Goal: Information Seeking & Learning: Learn about a topic

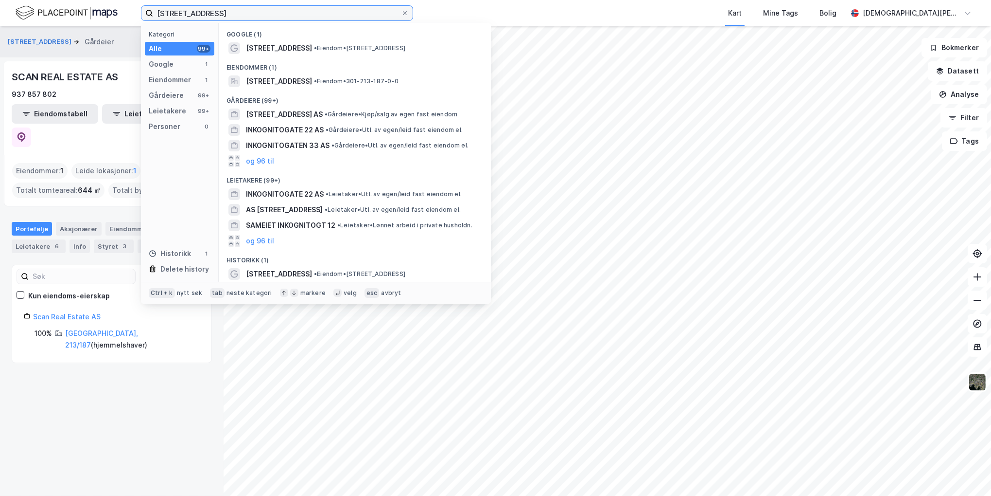
click at [223, 17] on input "[STREET_ADDRESS]" at bounding box center [277, 13] width 248 height 15
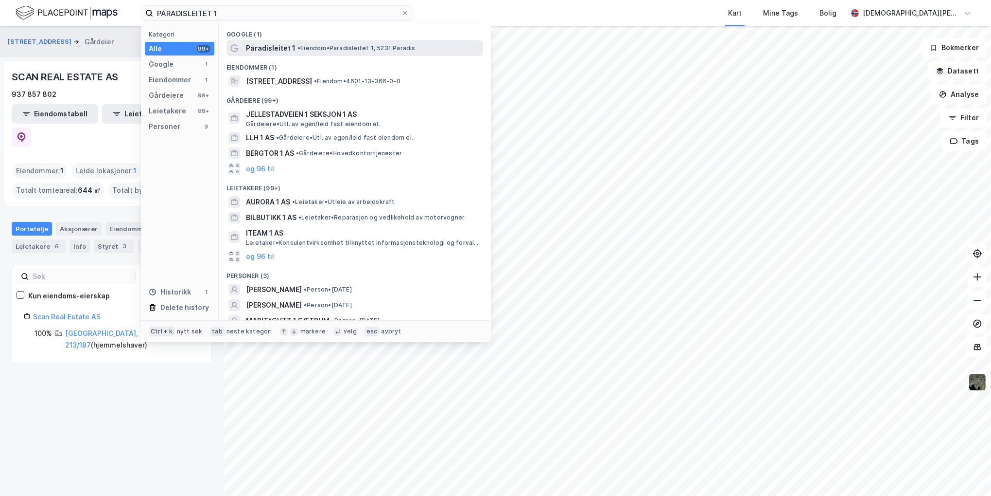
click at [309, 47] on span "• Eiendom • Paradisleitet 1, 5231 Paradis" at bounding box center [357, 48] width 118 height 8
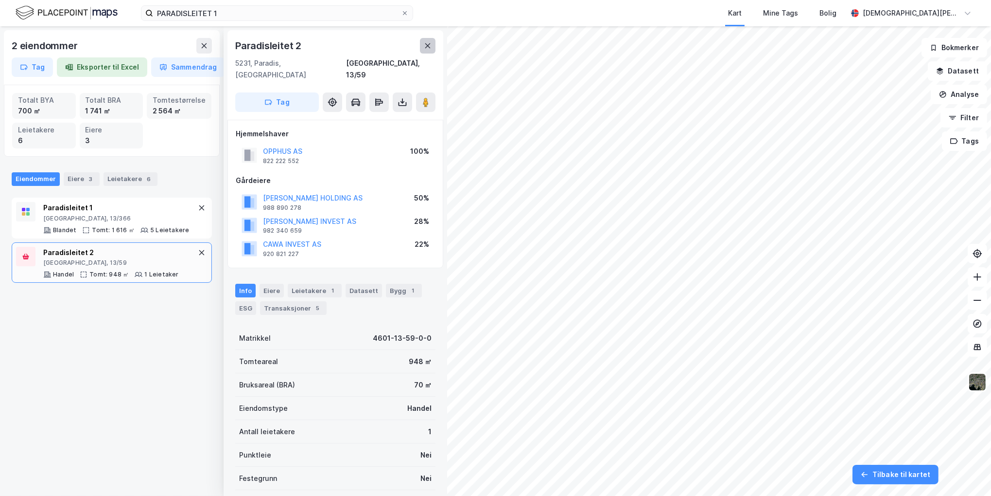
click at [424, 47] on icon at bounding box center [428, 46] width 8 height 8
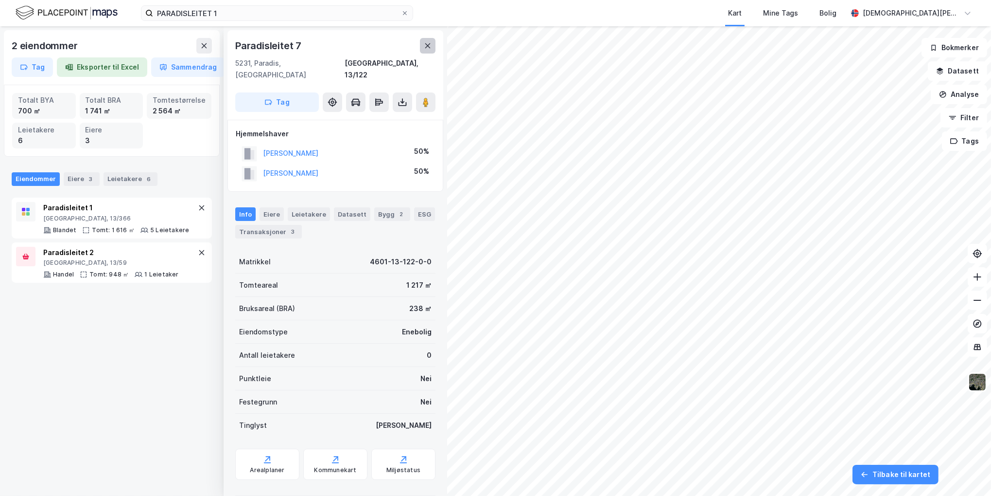
click at [428, 46] on icon at bounding box center [427, 45] width 5 height 5
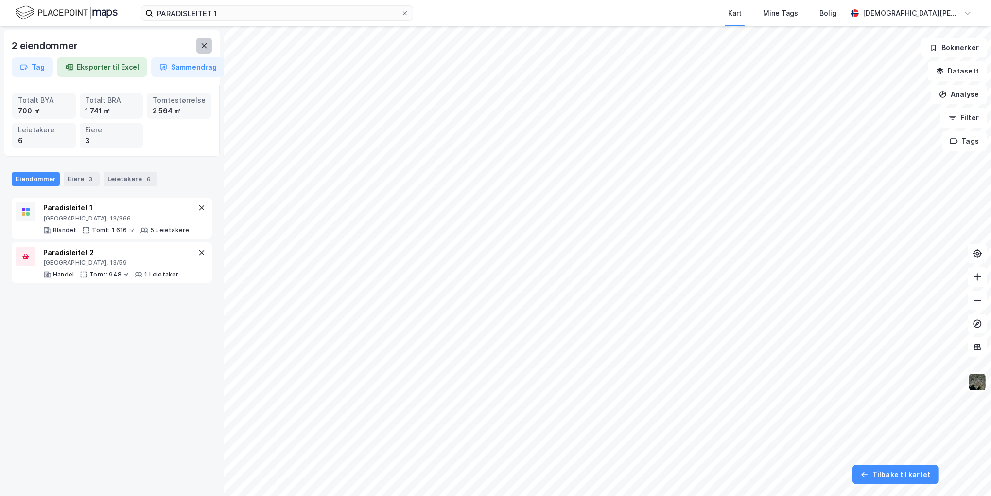
click at [198, 44] on button at bounding box center [204, 46] width 16 height 16
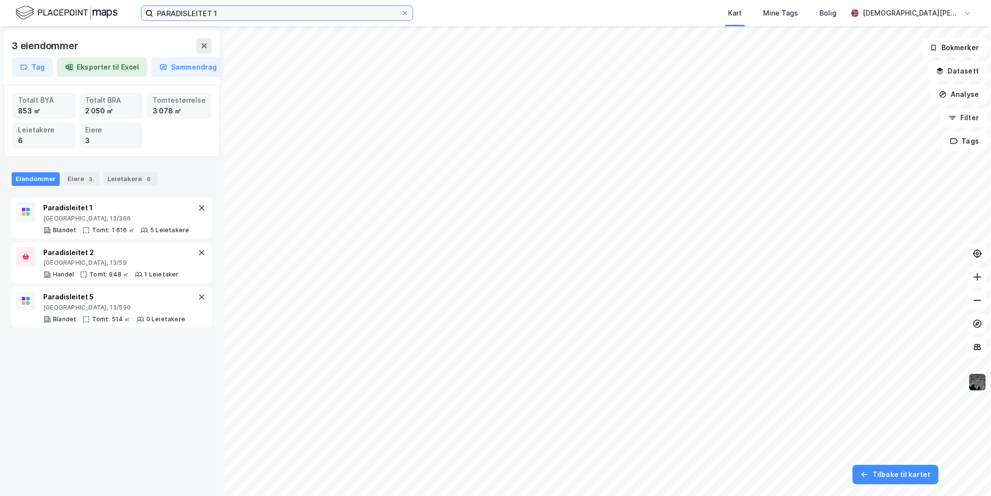
click at [241, 13] on input "PARADISLEITET 1" at bounding box center [277, 13] width 248 height 15
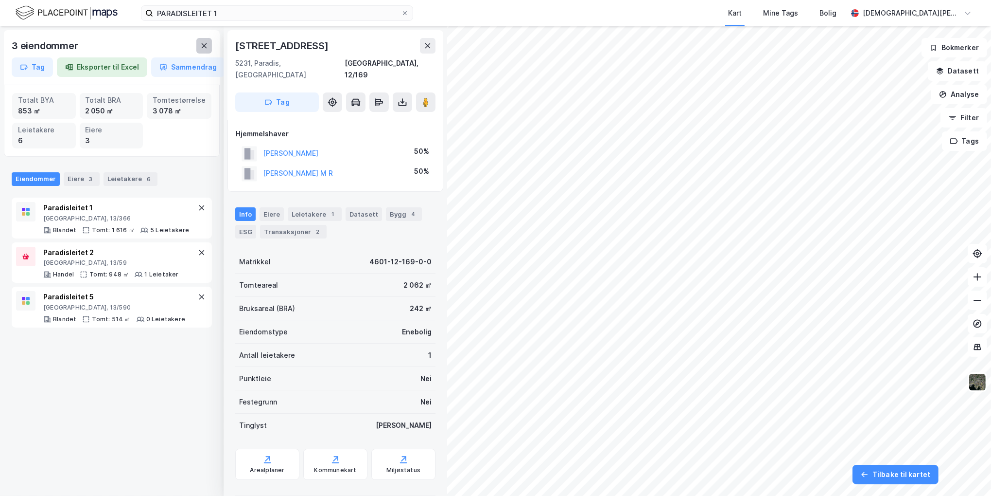
click at [202, 41] on button at bounding box center [204, 46] width 16 height 16
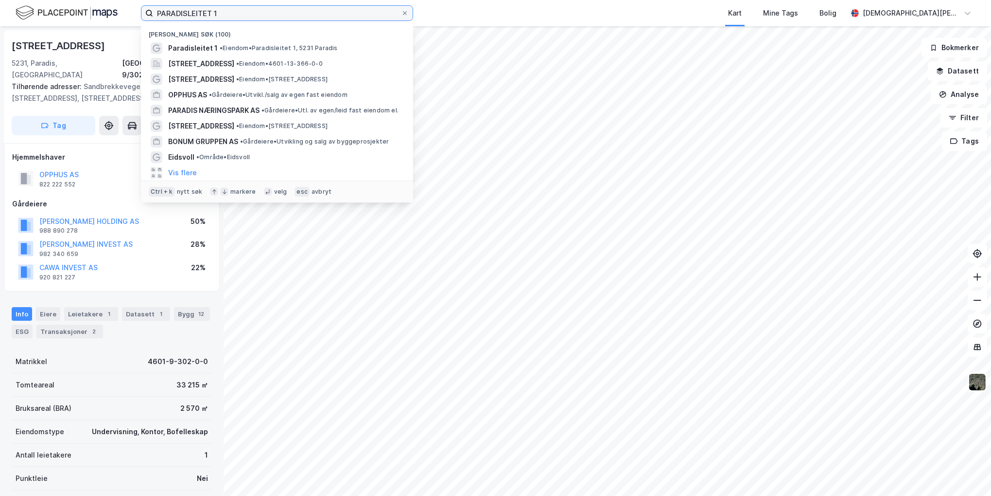
click at [262, 15] on input "PARADISLEITET 1" at bounding box center [277, 13] width 248 height 15
paste input "Labyrinten"
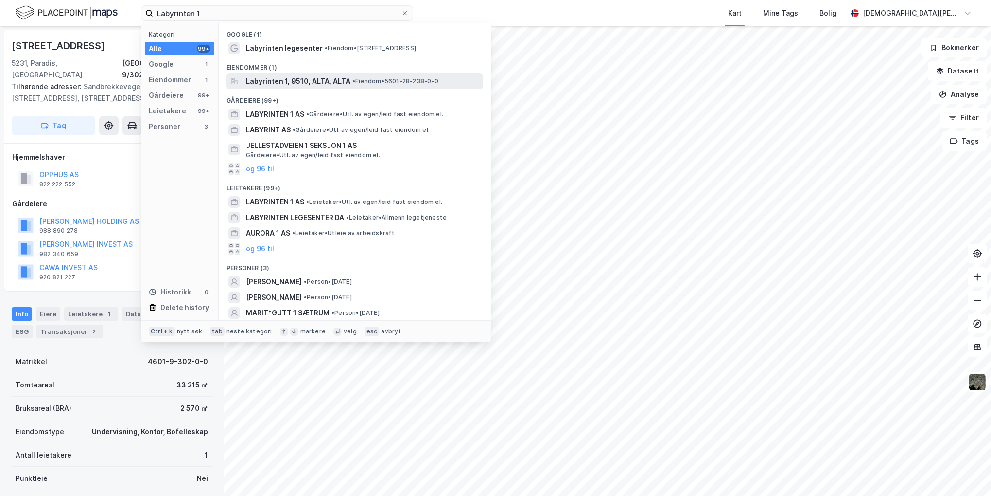
click at [288, 82] on span "Labyrinten 1, 9510, ALTA, ALTA" at bounding box center [298, 81] width 105 height 12
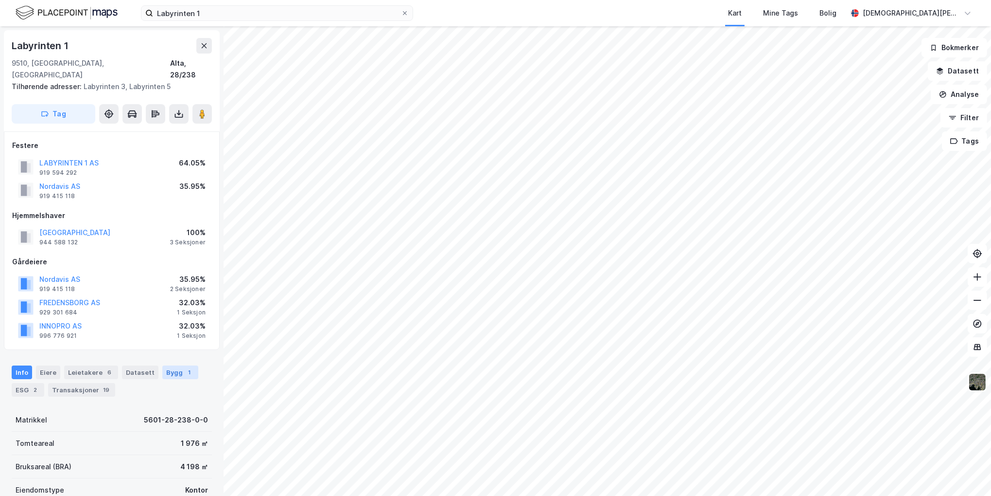
click at [171, 365] on div "Bygg 1" at bounding box center [180, 372] width 36 height 14
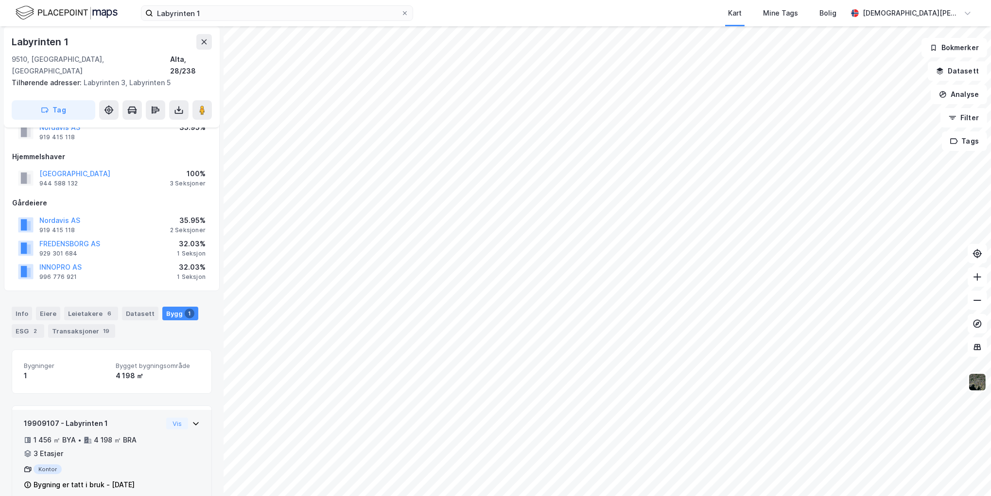
scroll to position [65, 0]
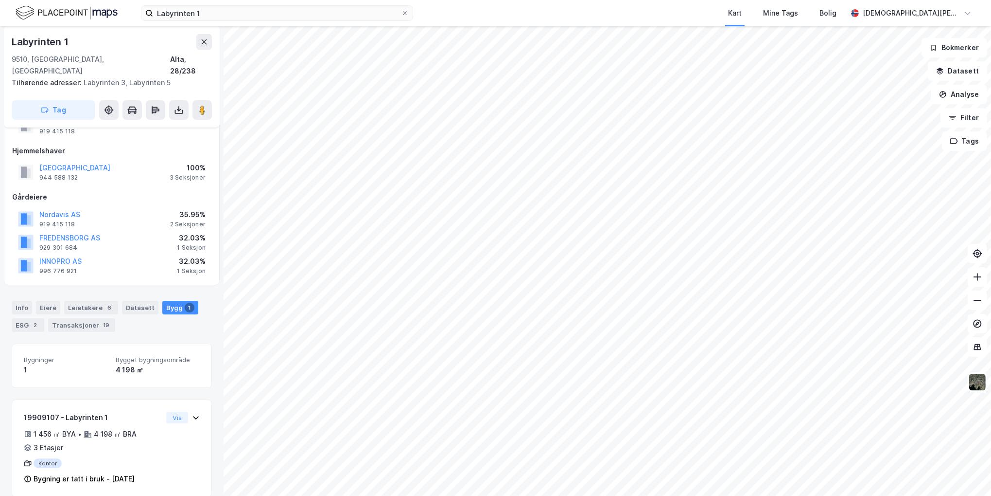
click at [26, 302] on div "Info [PERSON_NAME] 6 Datasett Bygg 1 ESG 2 Transaksjoner 19" at bounding box center [112, 316] width 200 height 31
click at [25, 318] on div "ESG 2" at bounding box center [28, 325] width 33 height 14
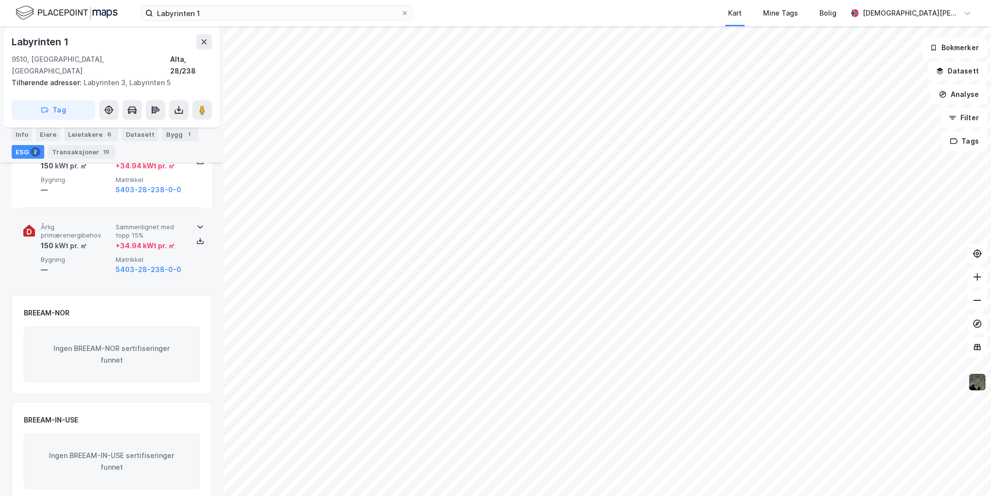
scroll to position [49, 0]
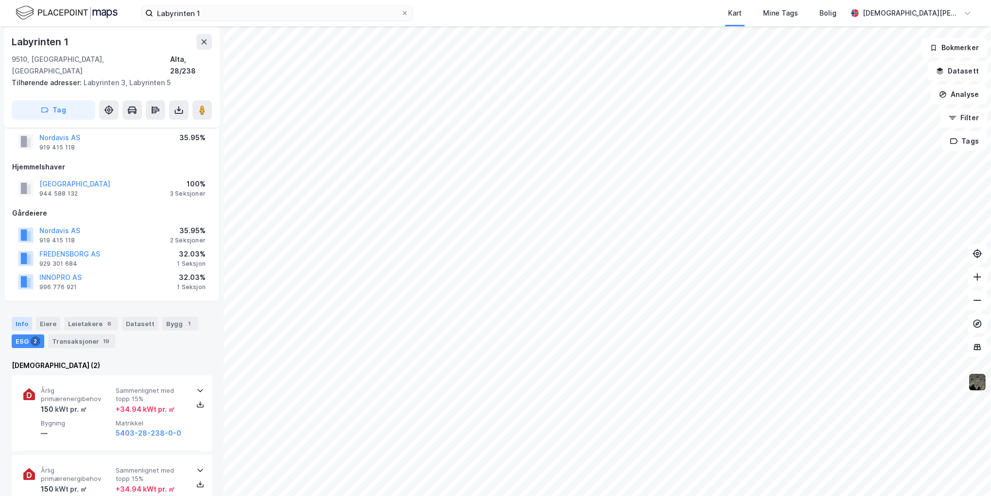
click at [20, 317] on div "Info" at bounding box center [22, 324] width 20 height 14
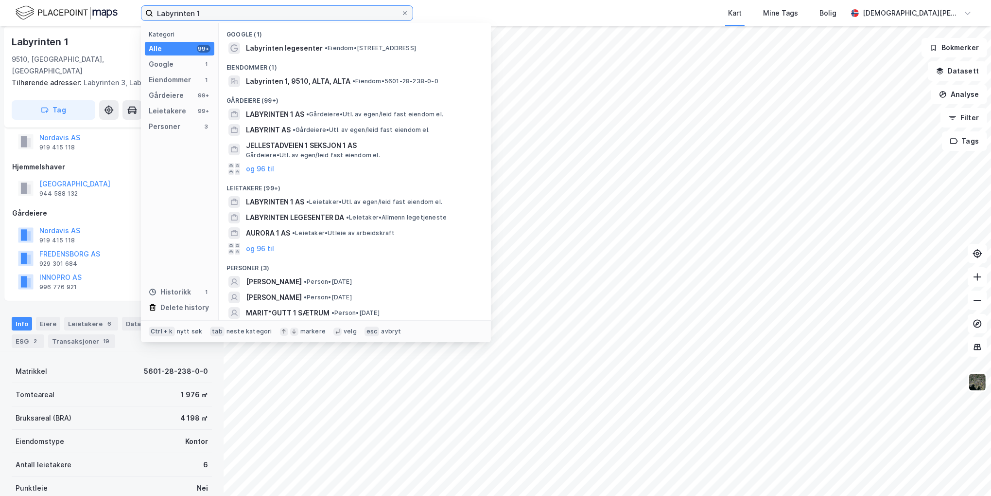
click at [228, 12] on input "Labyrinten 1" at bounding box center [277, 13] width 248 height 15
paste input "økkeveien 19"
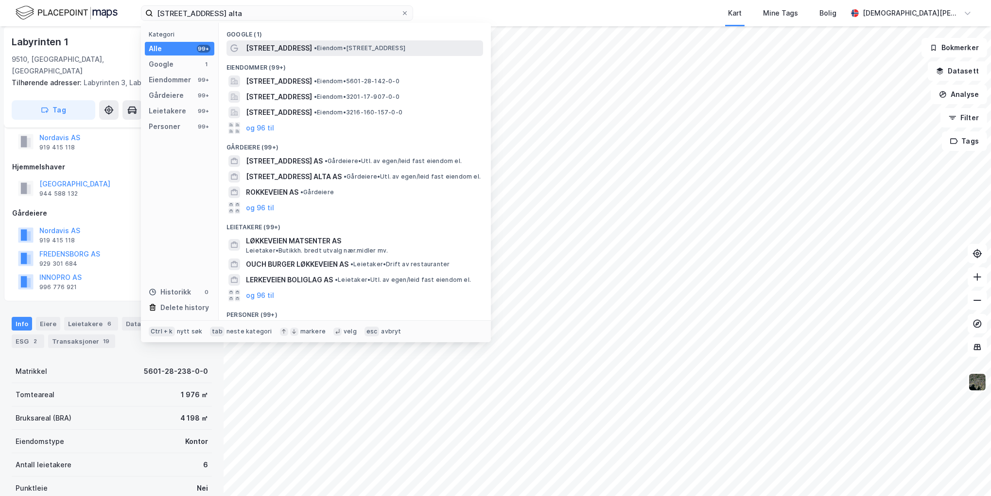
click at [335, 46] on span "• Eiendom • [STREET_ADDRESS]" at bounding box center [359, 48] width 91 height 8
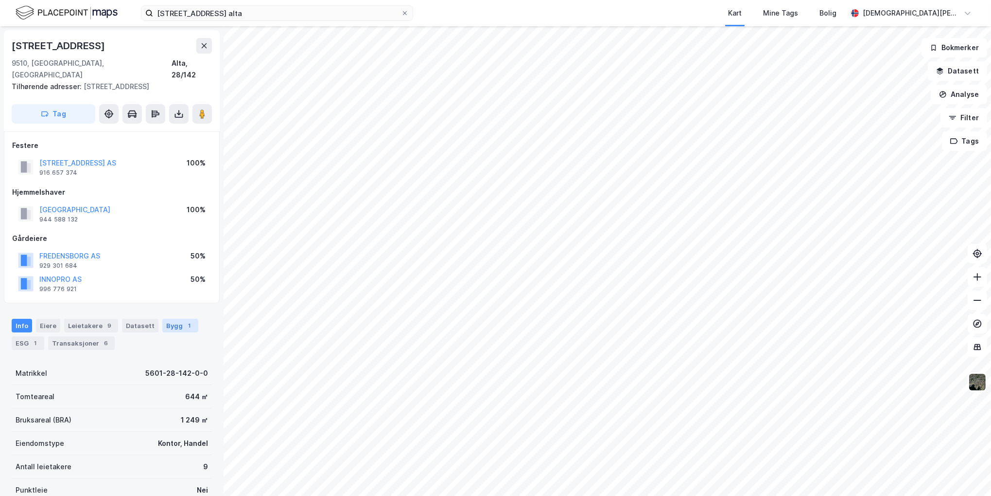
click at [164, 319] on div "Bygg 1" at bounding box center [180, 326] width 36 height 14
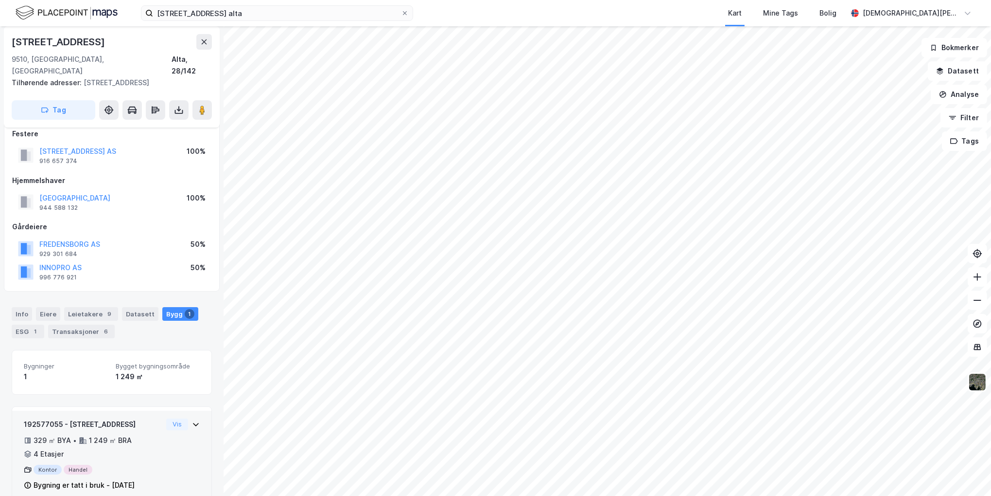
scroll to position [18, 0]
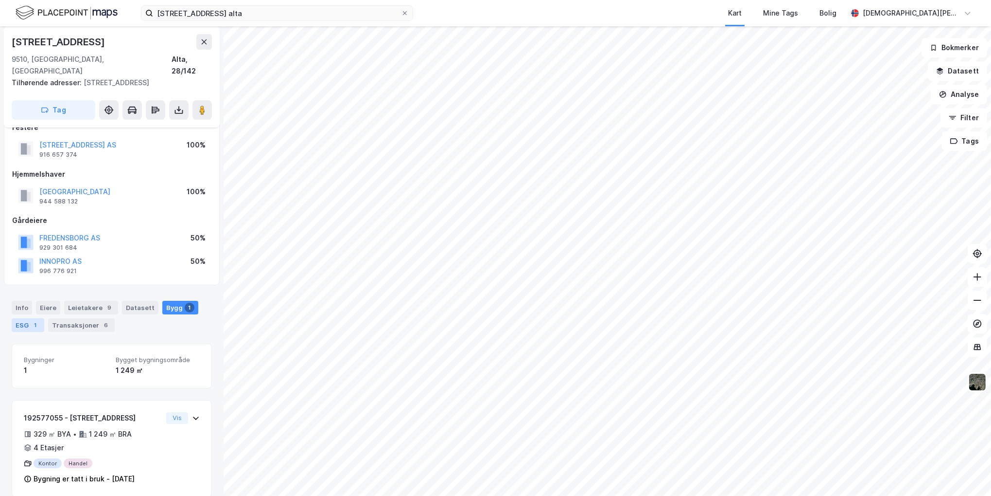
click at [33, 320] on div "1" at bounding box center [36, 325] width 10 height 10
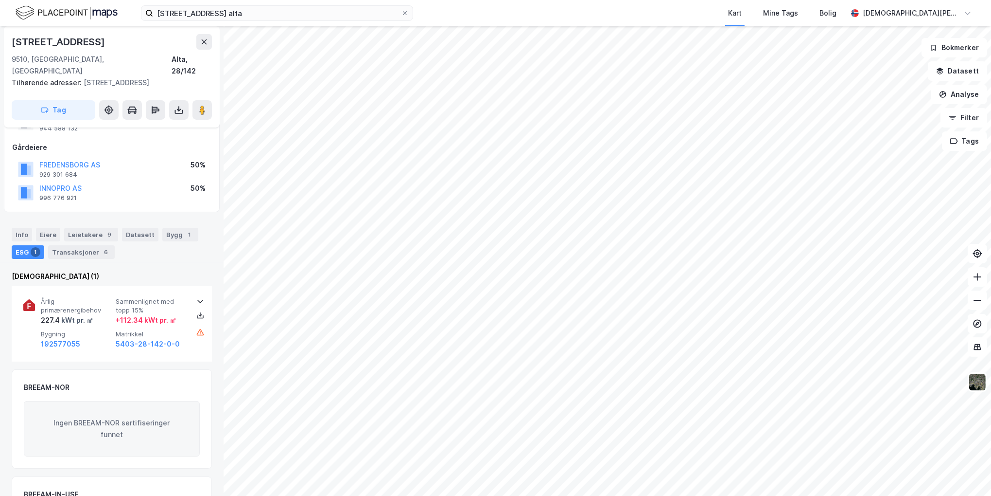
scroll to position [97, 0]
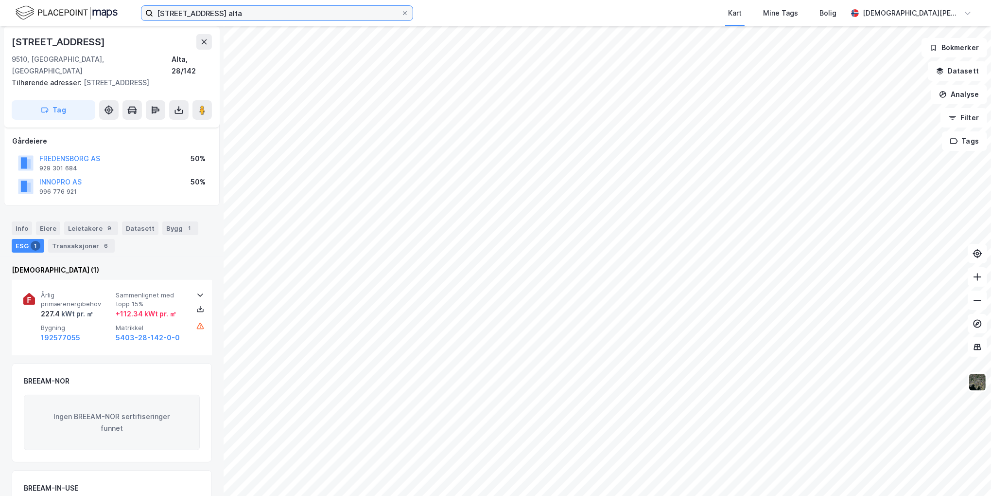
click at [215, 8] on input "[STREET_ADDRESS] alta" at bounding box center [277, 13] width 248 height 15
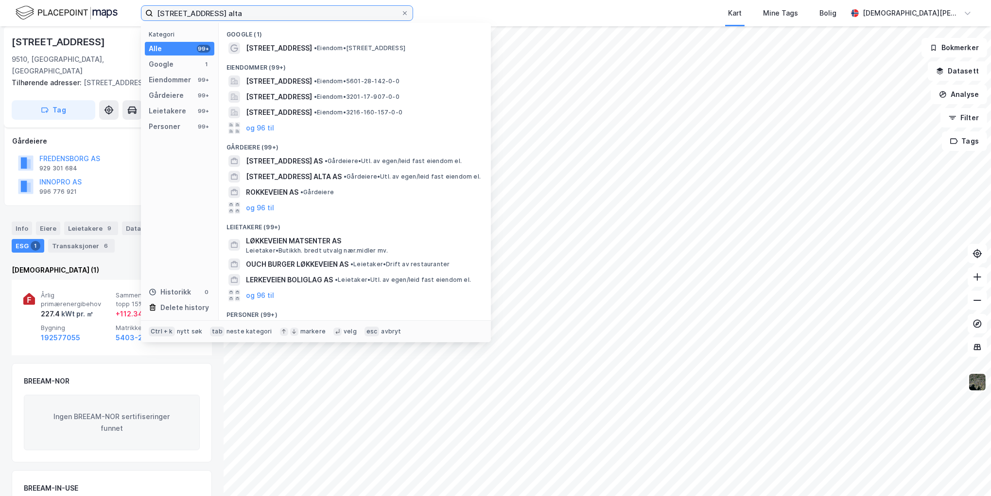
paste input "Meieriveien 3"
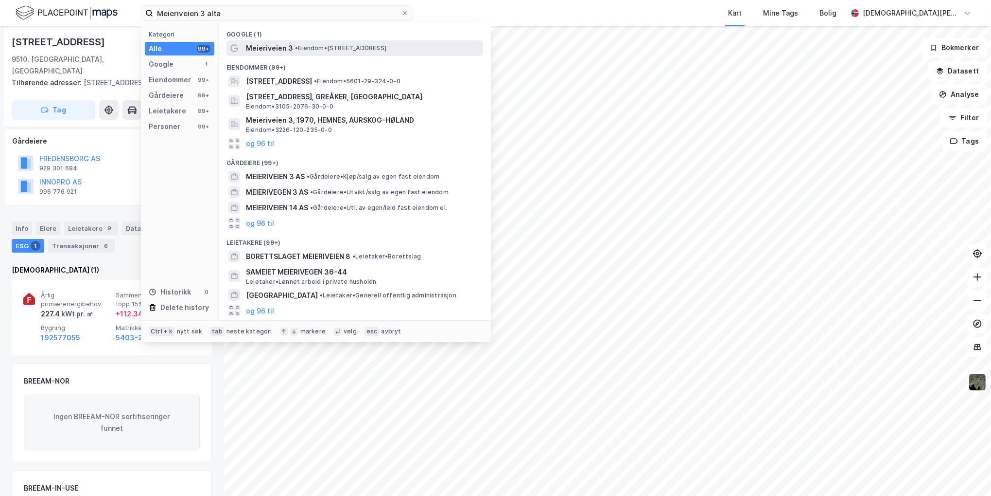
click at [370, 47] on span "• Eiendom • [STREET_ADDRESS]" at bounding box center [340, 48] width 91 height 8
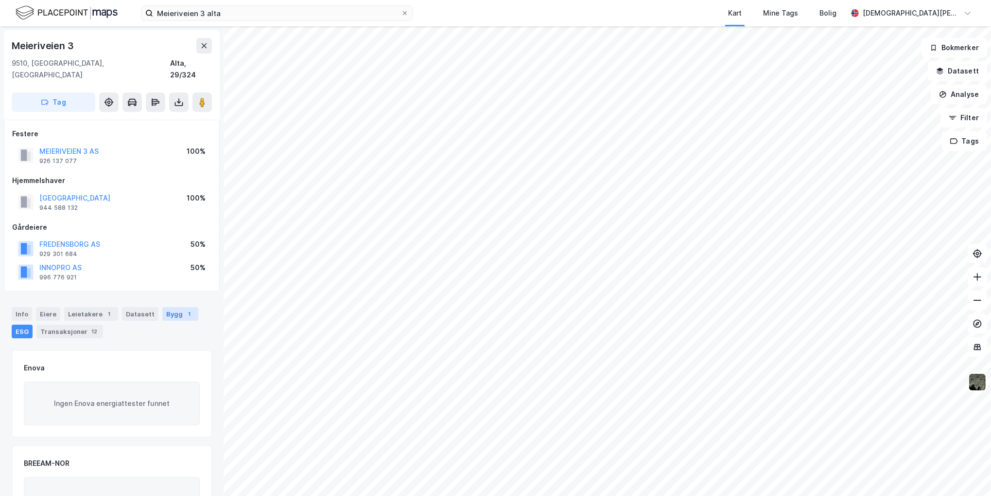
click at [174, 307] on div "Bygg 1" at bounding box center [180, 314] width 36 height 14
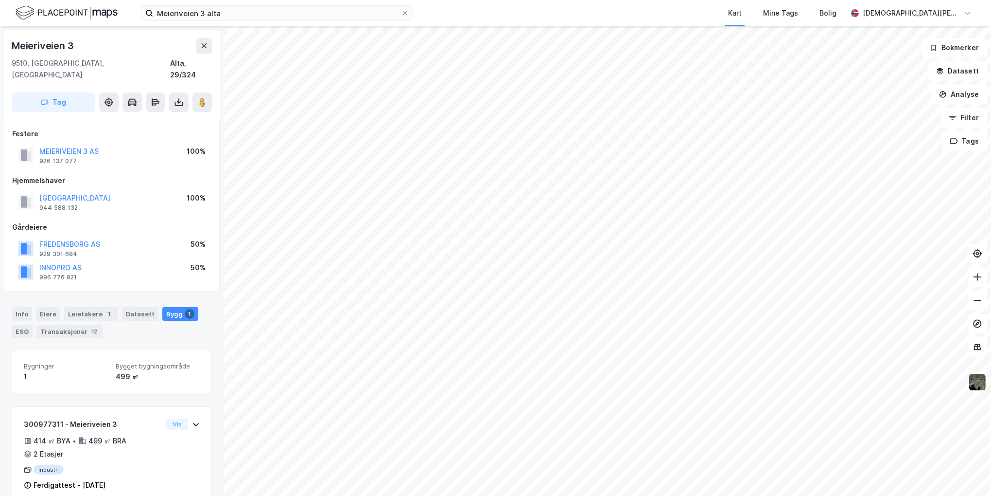
scroll to position [6, 0]
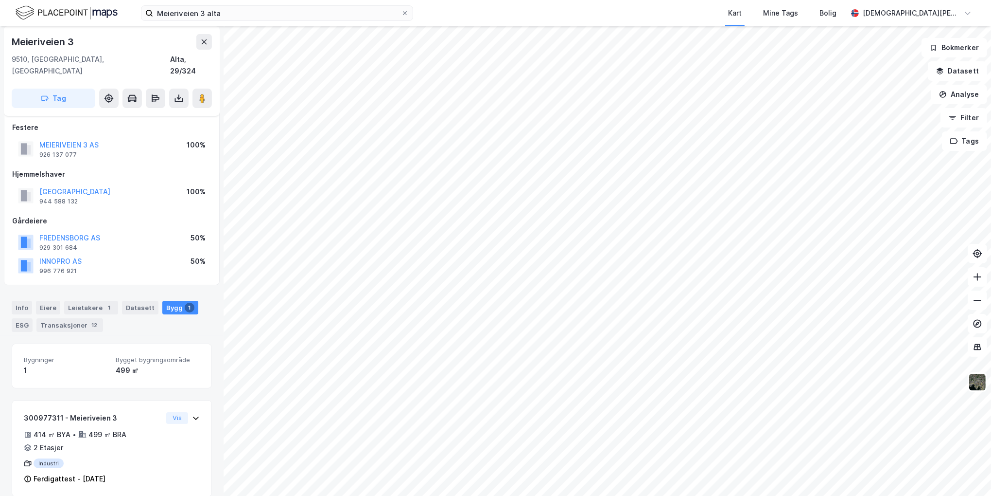
drag, startPoint x: 23, startPoint y: 310, endPoint x: 39, endPoint y: 326, distance: 23.0
click at [23, 318] on div "ESG" at bounding box center [22, 325] width 21 height 14
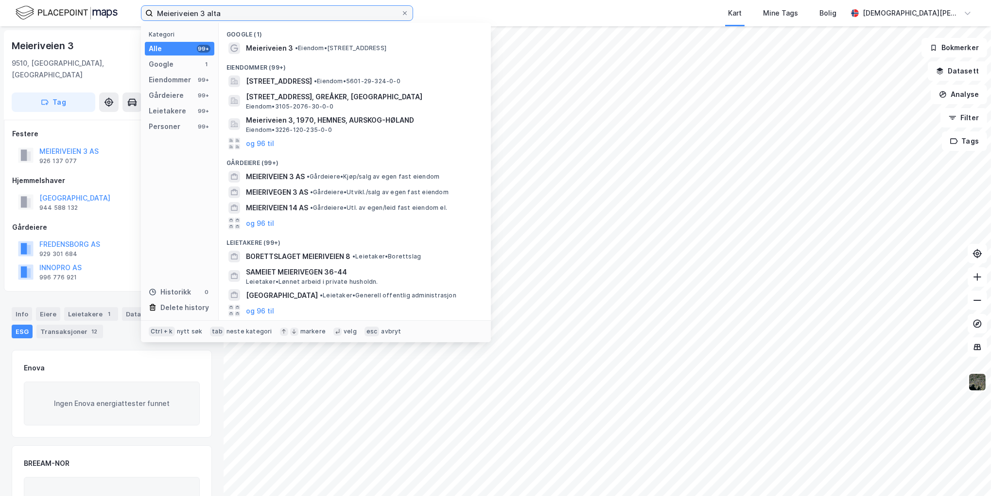
click at [258, 9] on input "Meieriveien 3 alta" at bounding box center [277, 13] width 248 height 15
click at [208, 11] on input "Meieriveien 3 alta" at bounding box center [277, 13] width 248 height 15
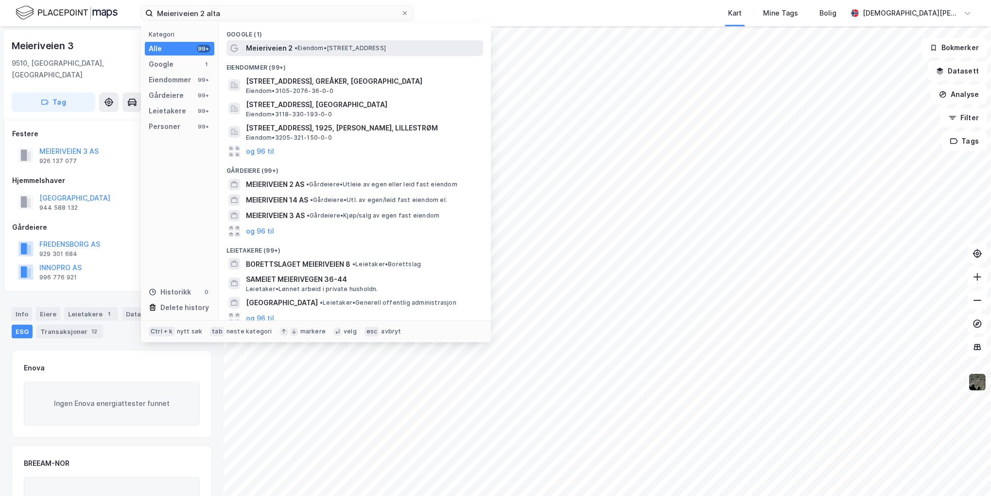
click at [298, 46] on span "•" at bounding box center [296, 47] width 3 height 7
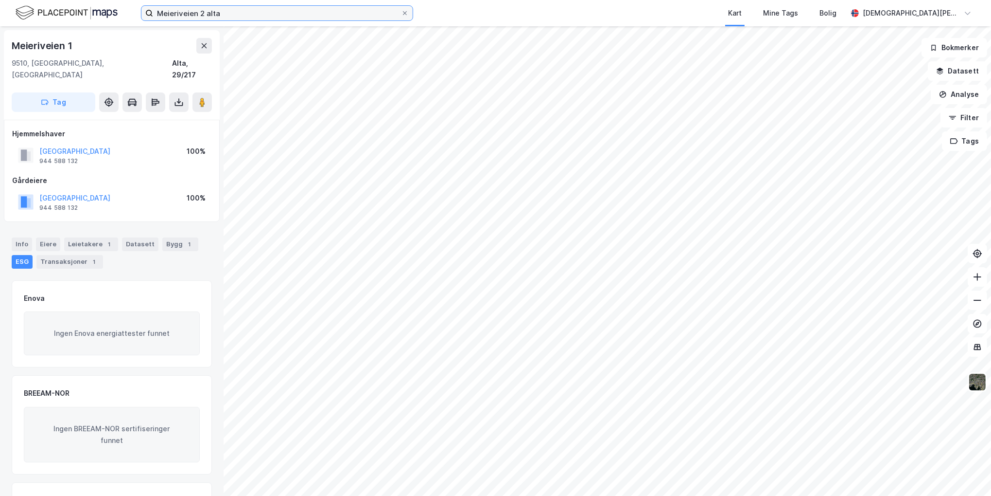
click at [251, 10] on input "Meieriveien 2 alta" at bounding box center [277, 13] width 248 height 15
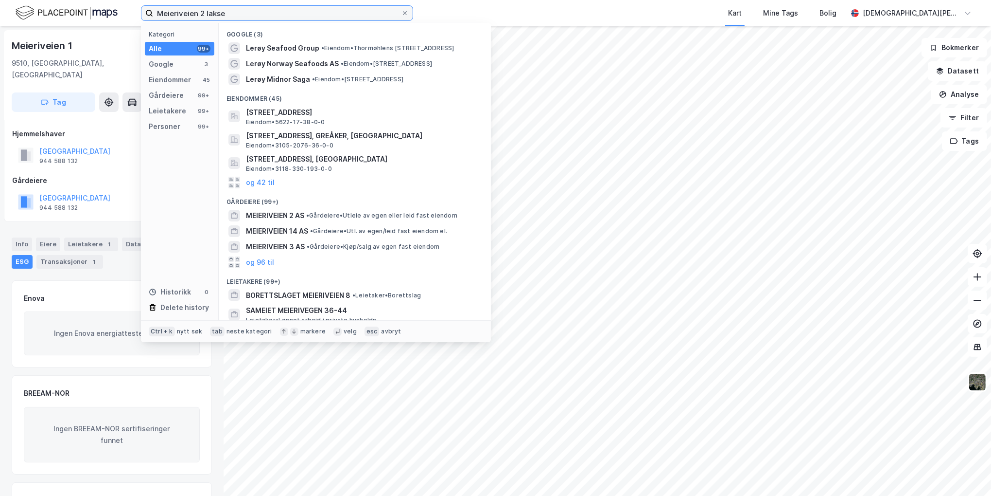
click at [278, 10] on input "Meieriveien 2 lakse" at bounding box center [277, 13] width 248 height 15
paste input "Porsanger Lensmannskontor - [GEOGRAPHIC_DATA] PD (POLITI)"
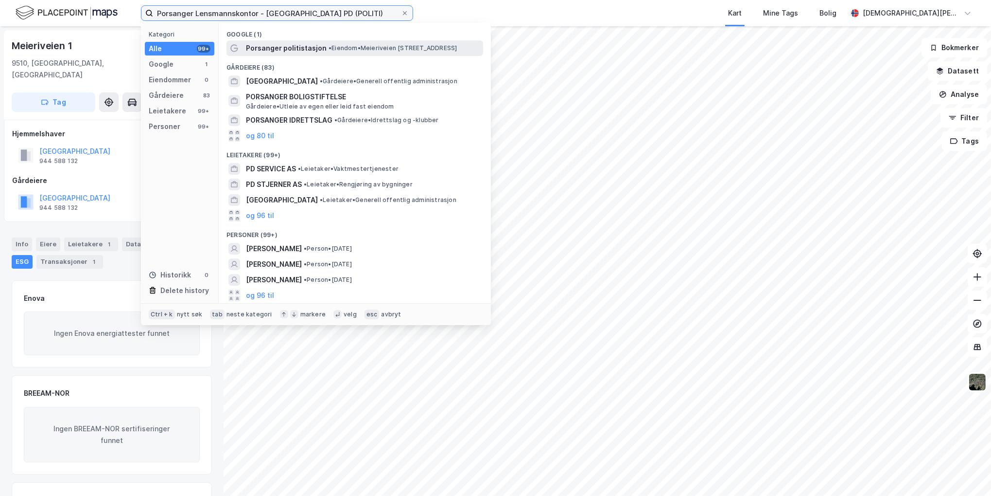
type input "Porsanger Lensmannskontor - [GEOGRAPHIC_DATA] PD (POLITI)"
click at [312, 49] on span "Porsanger politistasjon" at bounding box center [286, 48] width 81 height 12
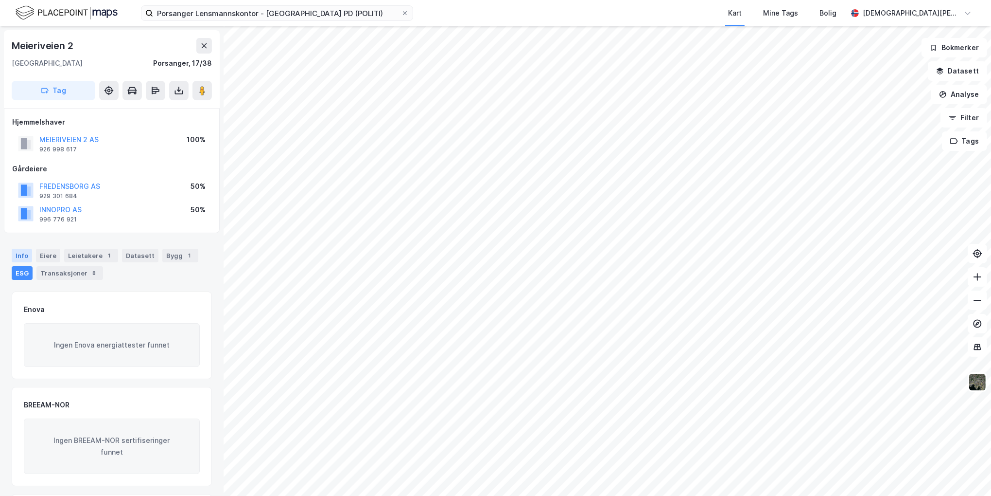
click at [25, 257] on div "Info" at bounding box center [22, 255] width 20 height 14
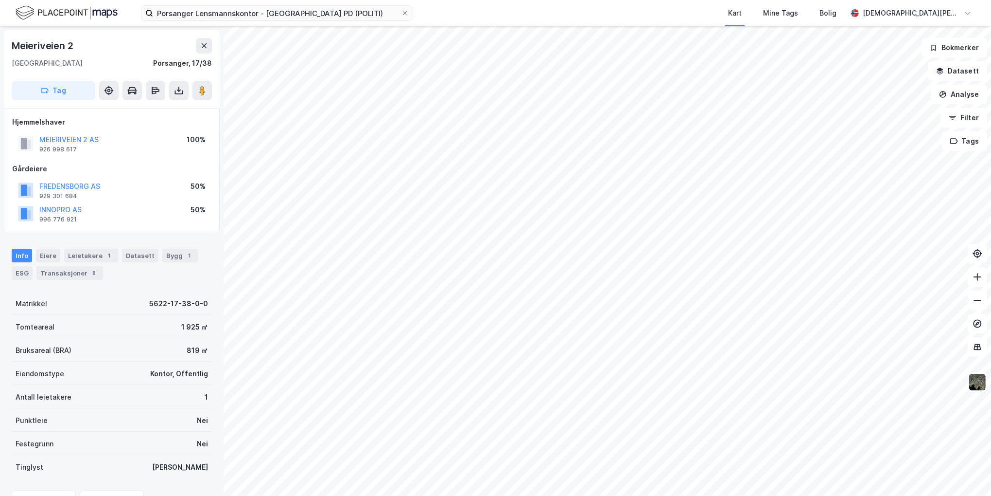
drag, startPoint x: 184, startPoint y: 256, endPoint x: 175, endPoint y: 286, distance: 31.5
click at [185, 256] on div "1" at bounding box center [190, 255] width 10 height 10
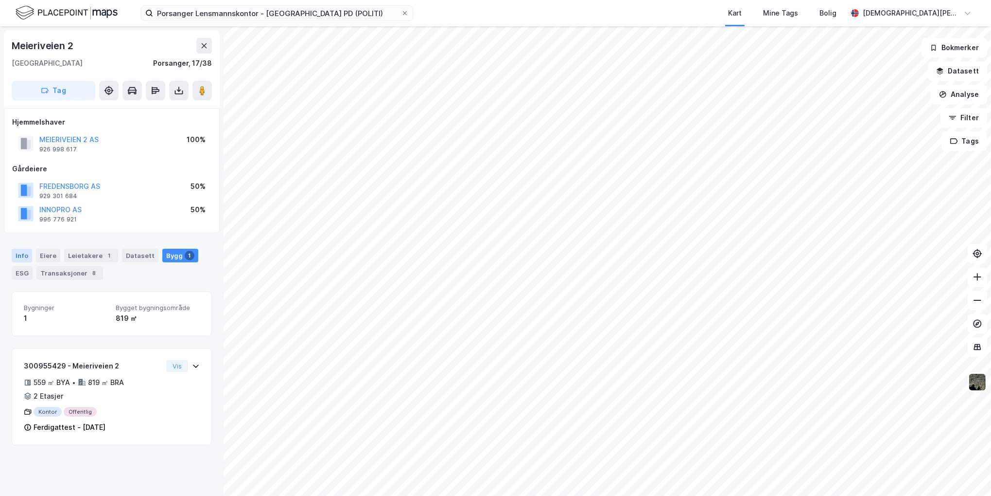
click at [19, 258] on div "Info" at bounding box center [22, 255] width 20 height 14
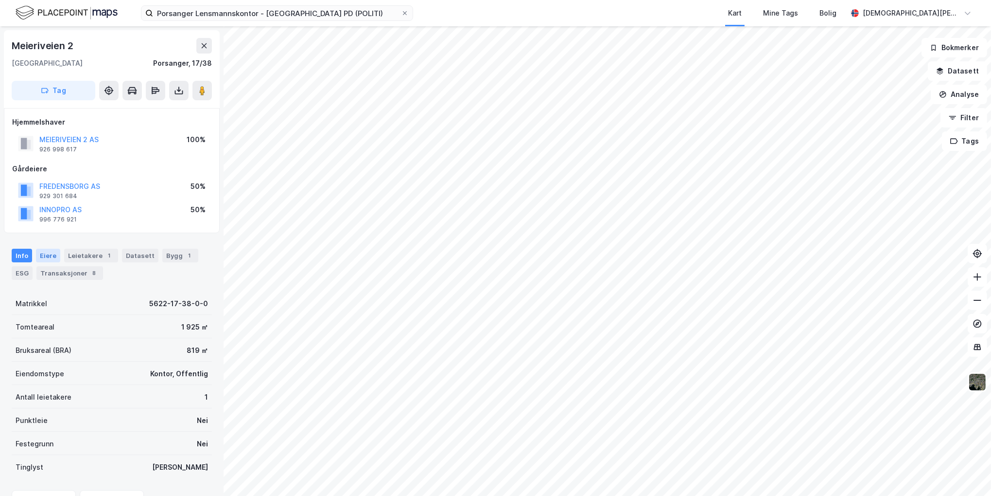
click at [45, 254] on div "Eiere" at bounding box center [48, 255] width 24 height 14
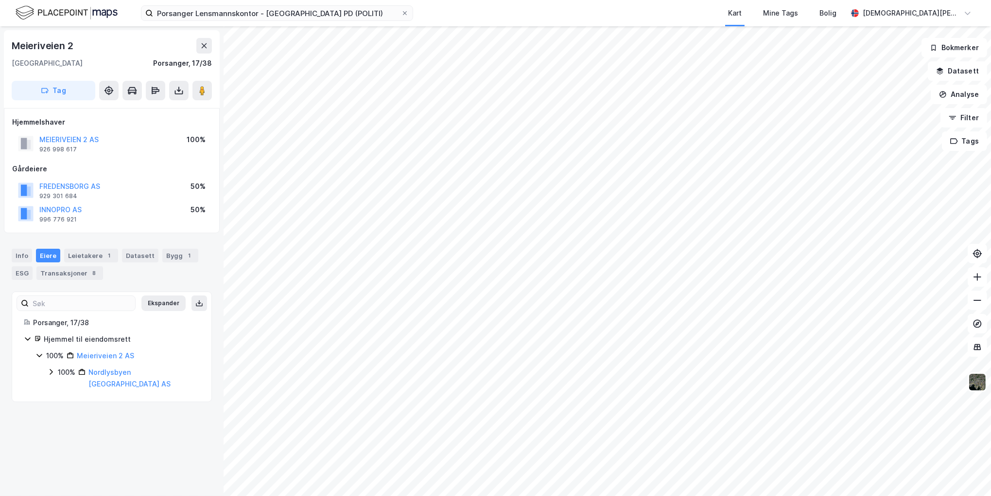
click at [27, 280] on div "Info [PERSON_NAME] 1 Datasett Bygg 1 ESG Transaksjoner 8" at bounding box center [112, 260] width 224 height 47
click at [25, 277] on div "ESG" at bounding box center [22, 273] width 21 height 14
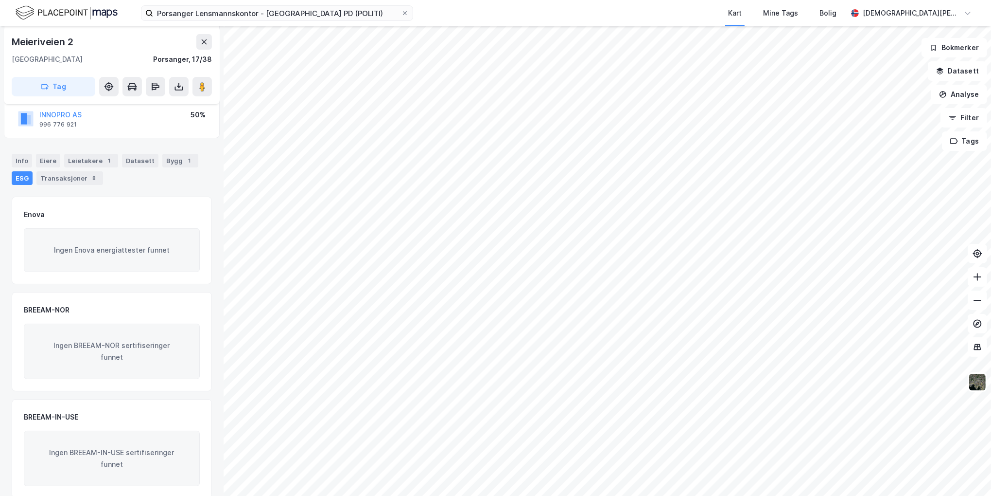
scroll to position [97, 0]
drag, startPoint x: 76, startPoint y: 38, endPoint x: 9, endPoint y: 43, distance: 67.3
click at [9, 43] on div "Meieriveien [STREET_ADDRESS], 17/38 Tag" at bounding box center [112, 65] width 216 height 78
copy div "Meieriveien 2"
